Goal: Find specific page/section: Find specific page/section

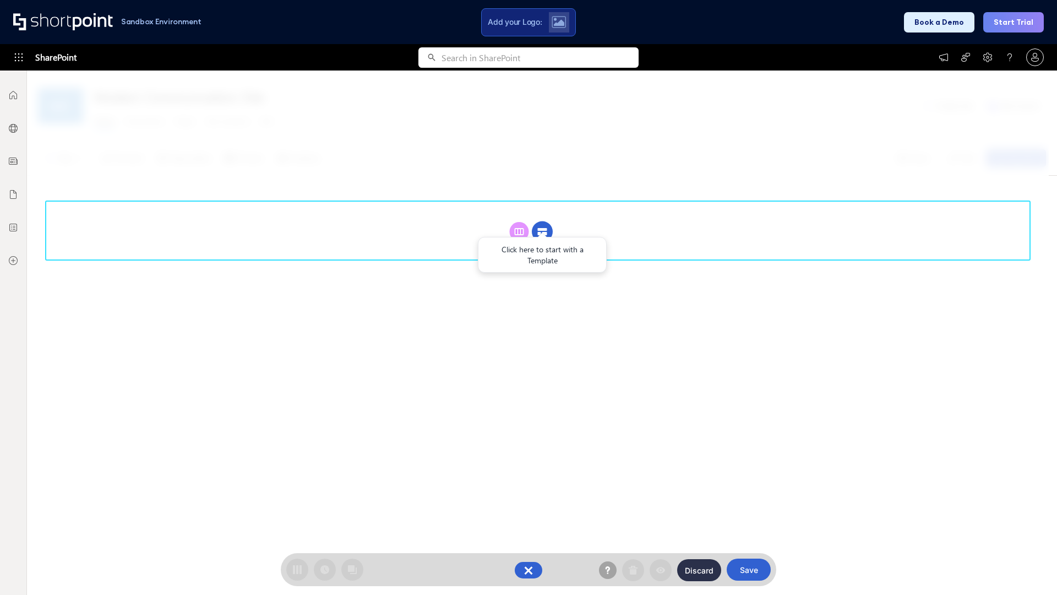
click at [542, 231] on circle at bounding box center [542, 231] width 21 height 21
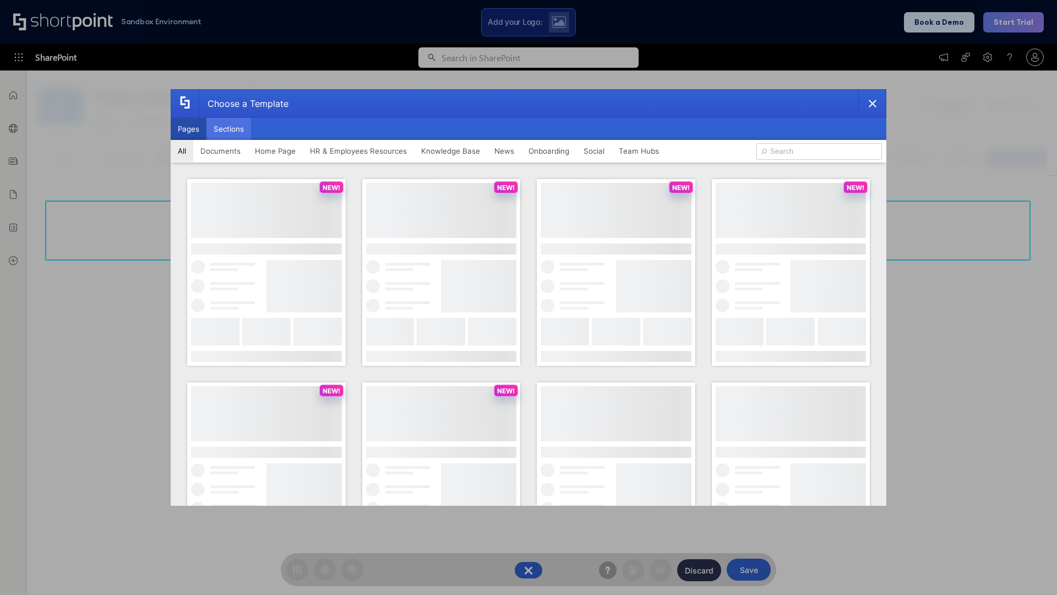
click at [229, 129] on button "Sections" at bounding box center [229, 129] width 45 height 22
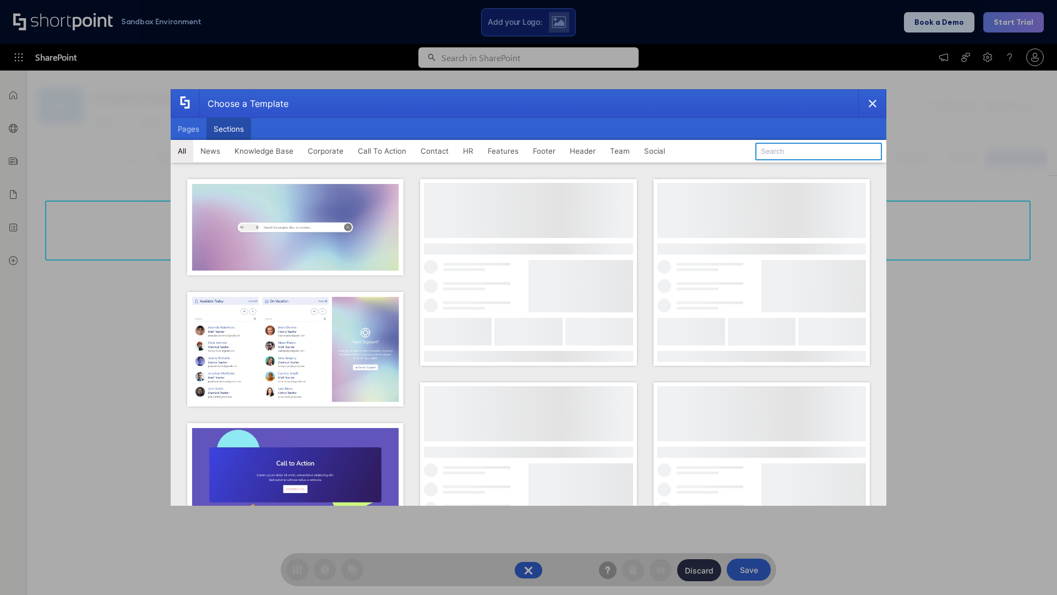
type input "Features Kit 1"
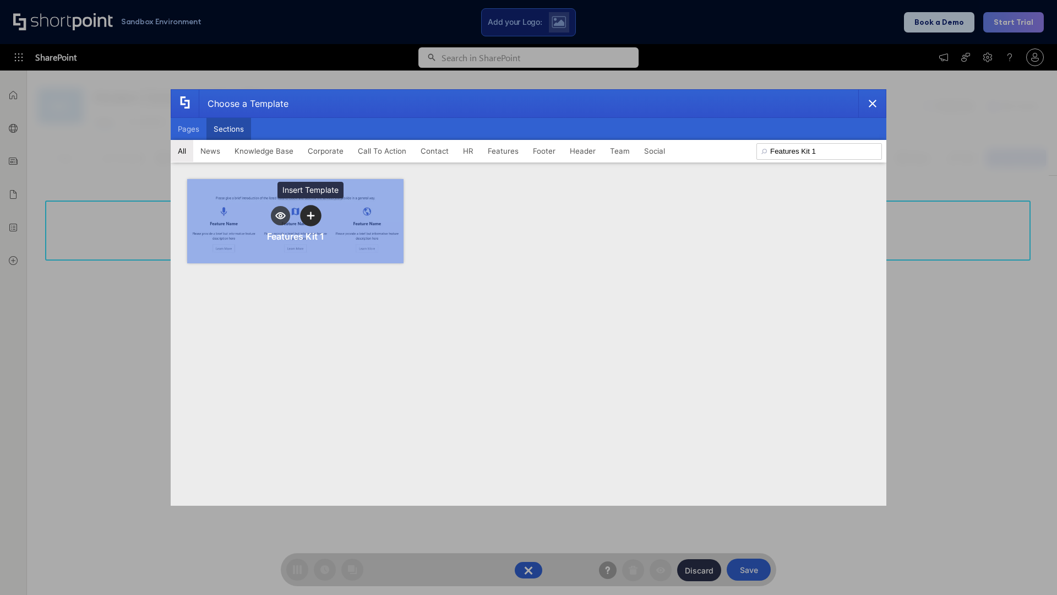
click at [311, 215] on icon "template selector" at bounding box center [311, 215] width 8 height 8
